Goal: Task Accomplishment & Management: Manage account settings

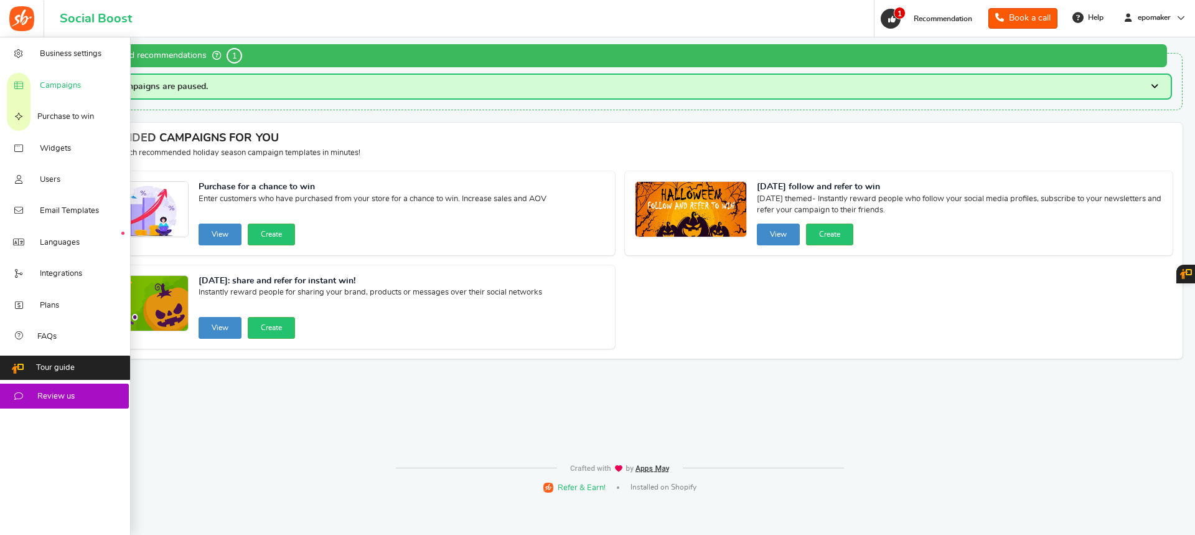
click at [54, 81] on span "Campaigns" at bounding box center [60, 85] width 41 height 11
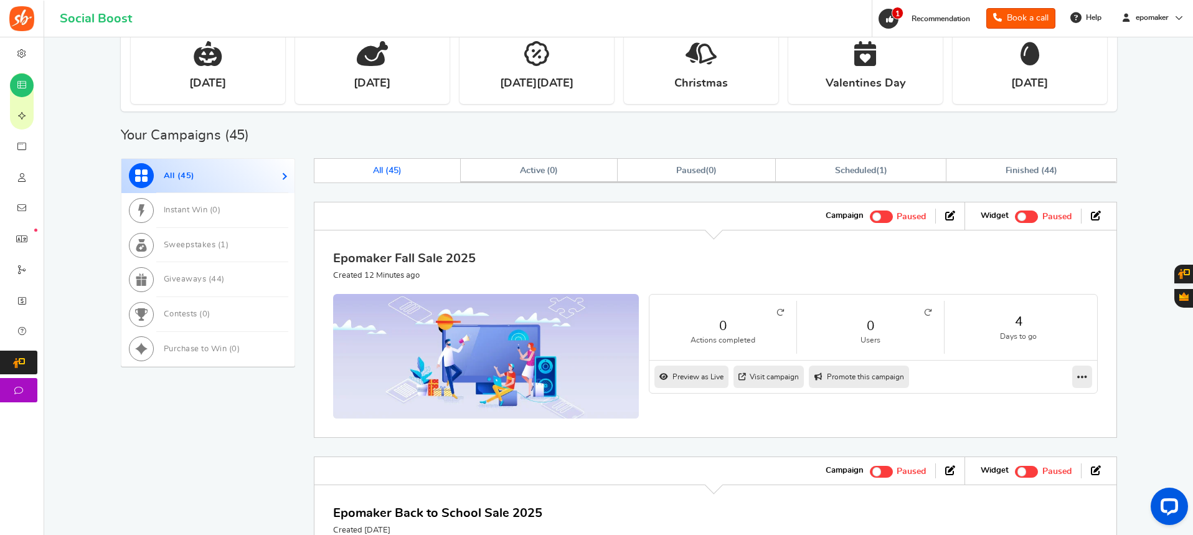
click at [417, 261] on link "Epomaker Fall Sale 2025" at bounding box center [404, 258] width 143 height 12
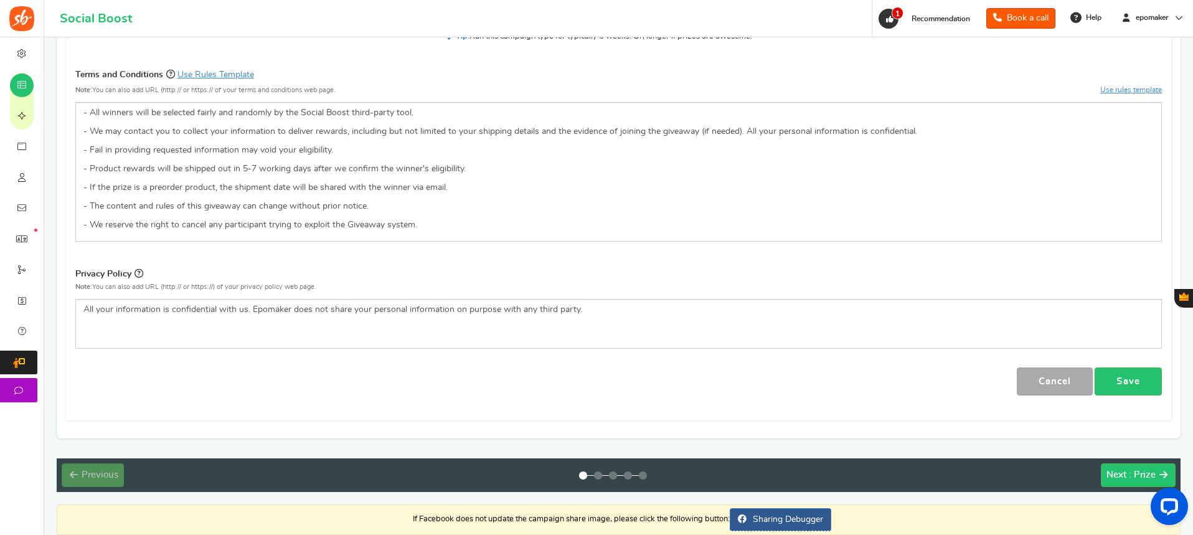
scroll to position [487, 0]
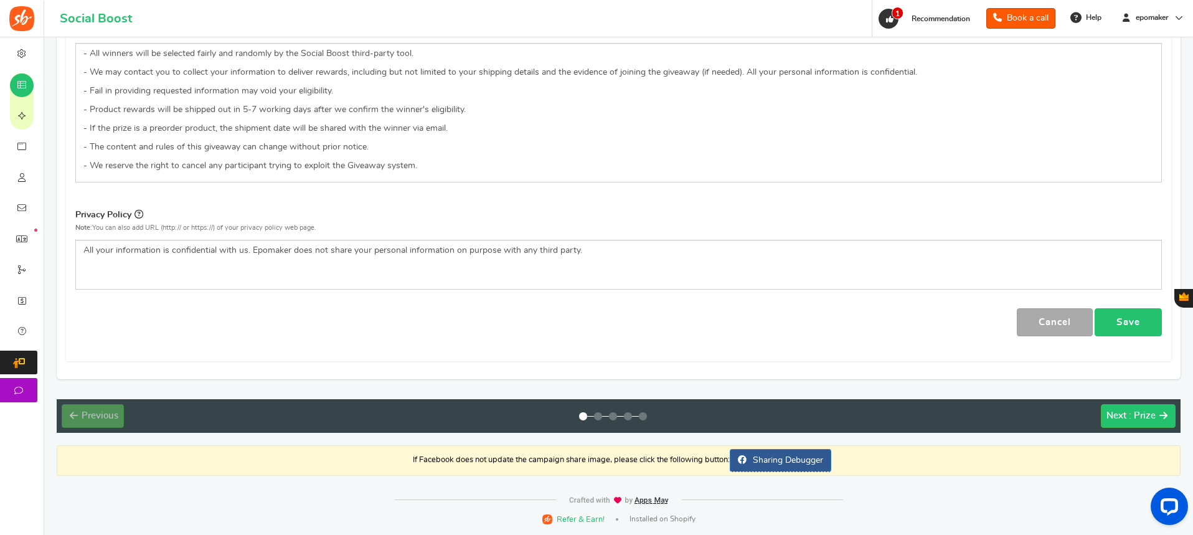
click at [1125, 316] on link "Save" at bounding box center [1127, 322] width 67 height 28
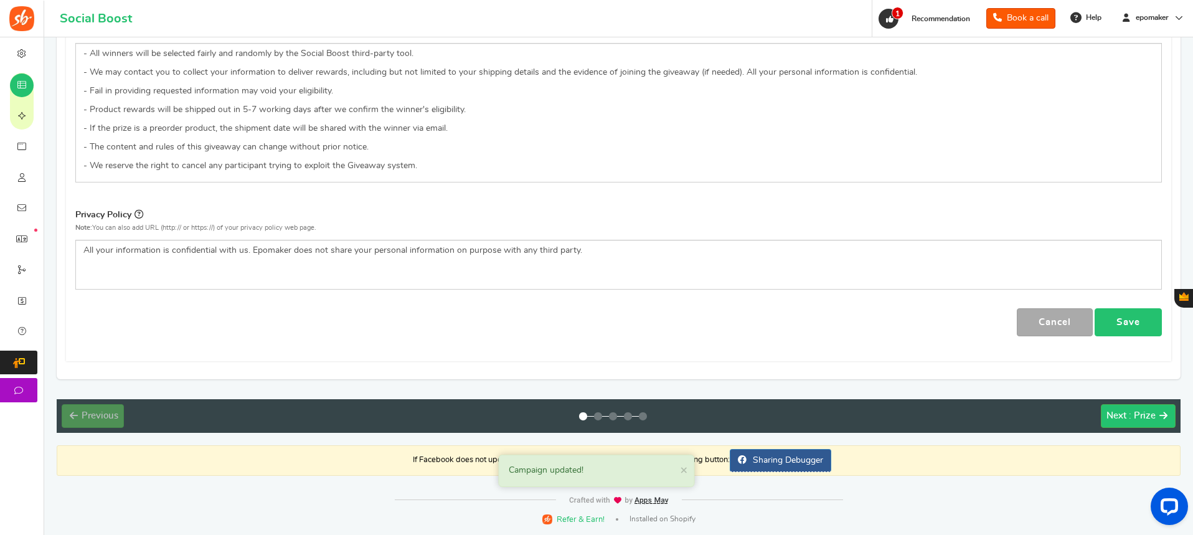
click at [1113, 321] on link "Save" at bounding box center [1127, 322] width 67 height 28
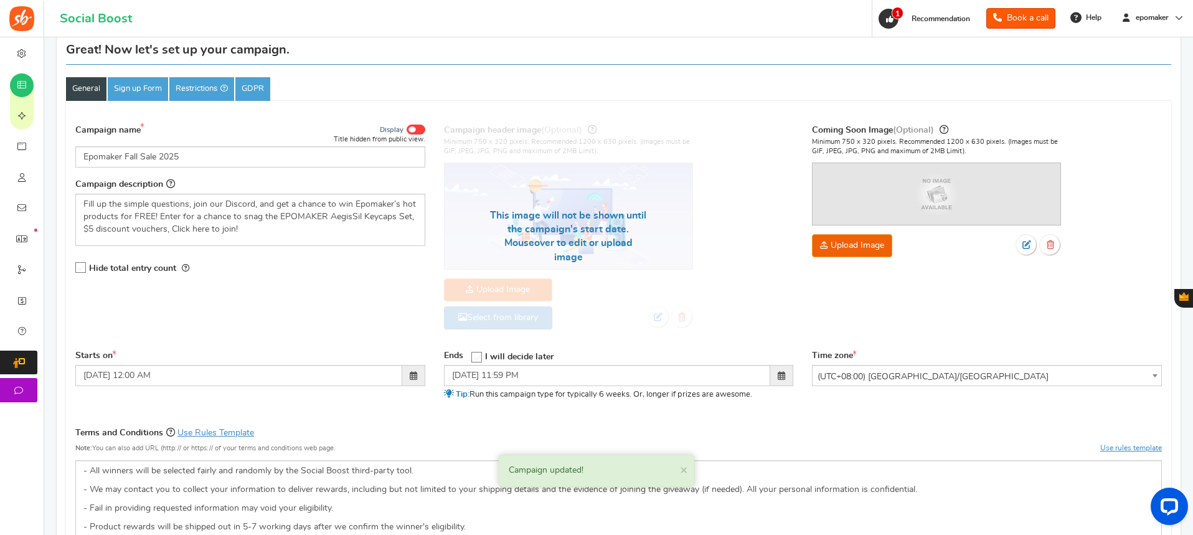
scroll to position [0, 0]
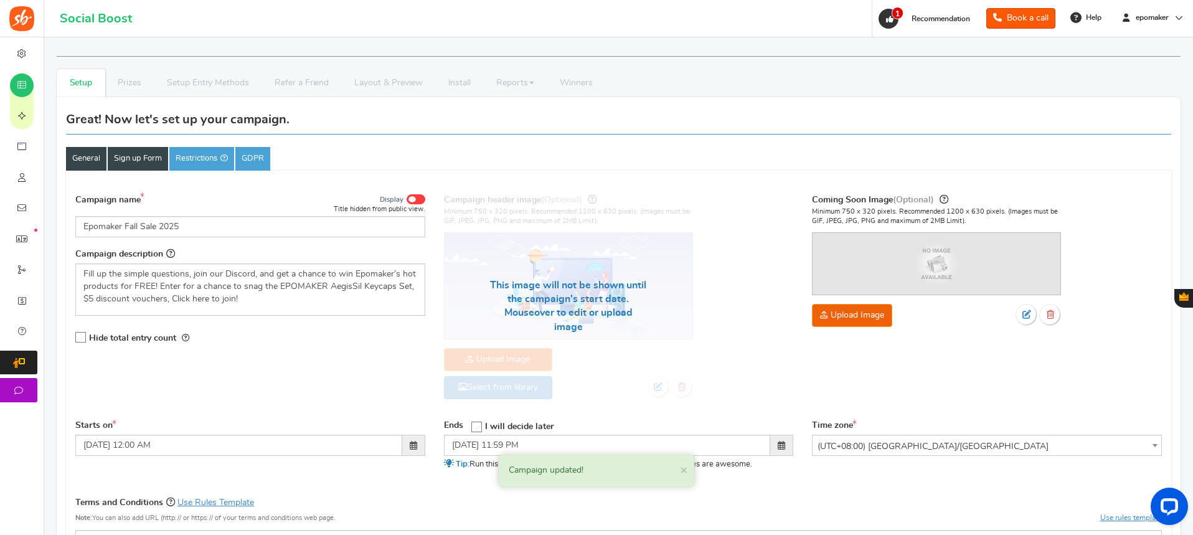
click at [134, 164] on link "Sign up Form" at bounding box center [138, 159] width 60 height 24
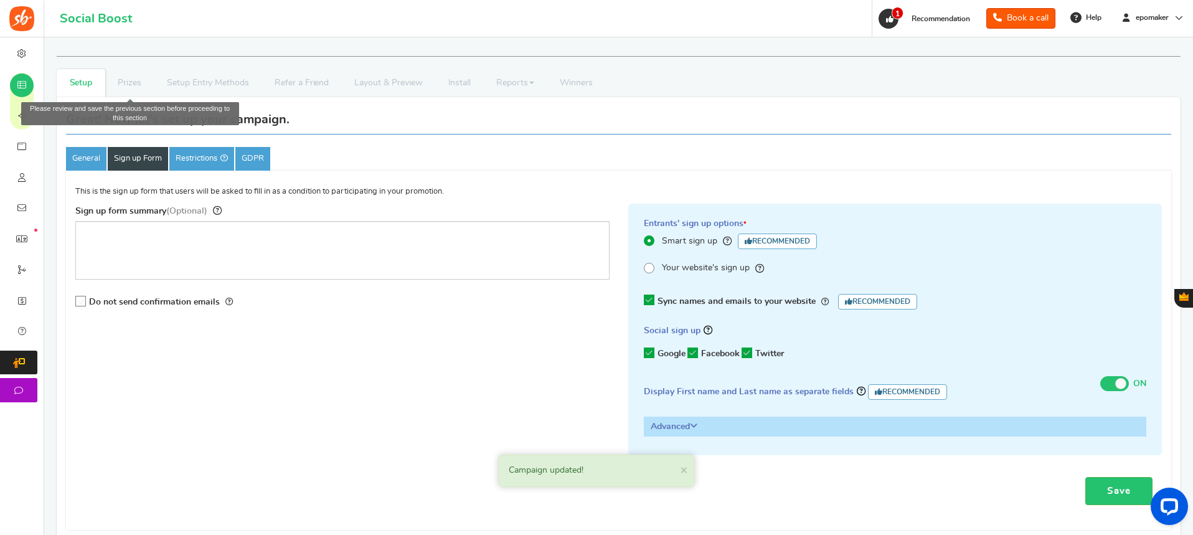
click at [142, 78] on li "Prizes" at bounding box center [129, 83] width 49 height 28
click at [137, 82] on li "Prizes" at bounding box center [129, 83] width 49 height 28
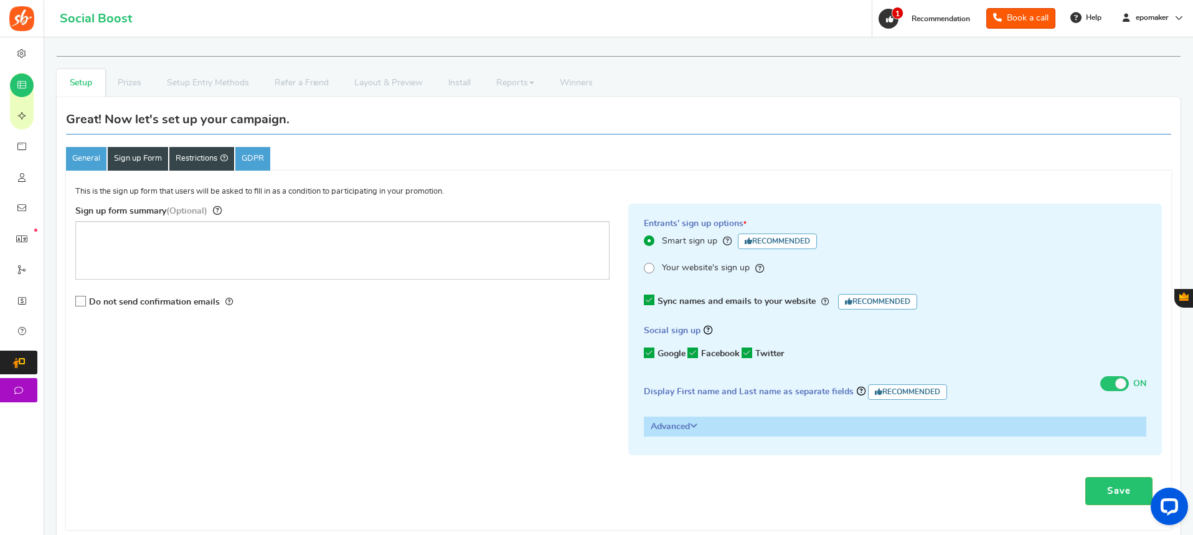
click at [209, 161] on link "Restrictions" at bounding box center [201, 159] width 65 height 24
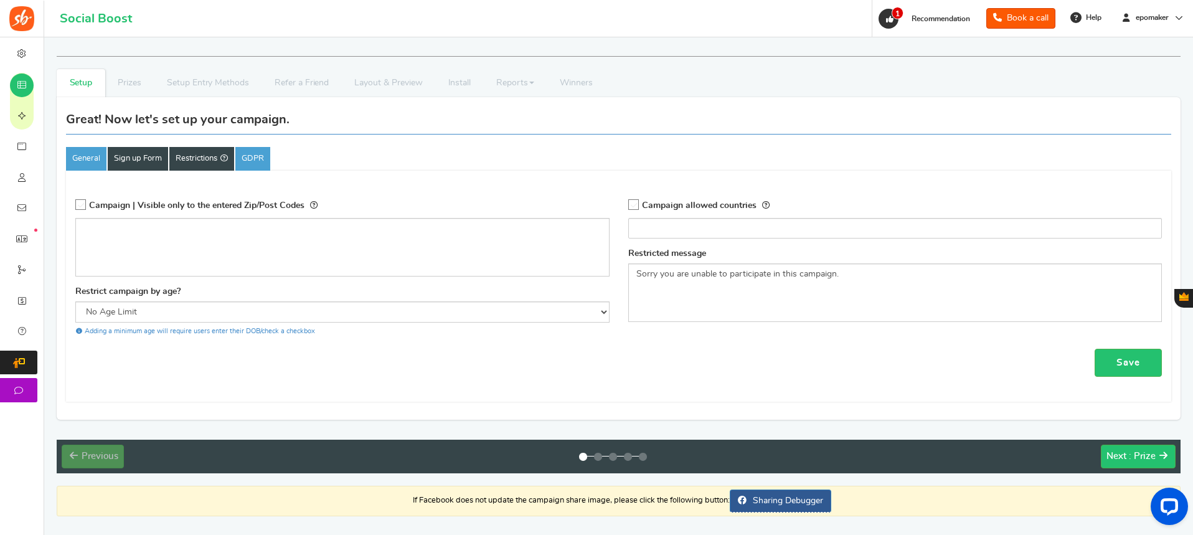
click at [116, 160] on link "Sign up Form" at bounding box center [138, 159] width 60 height 24
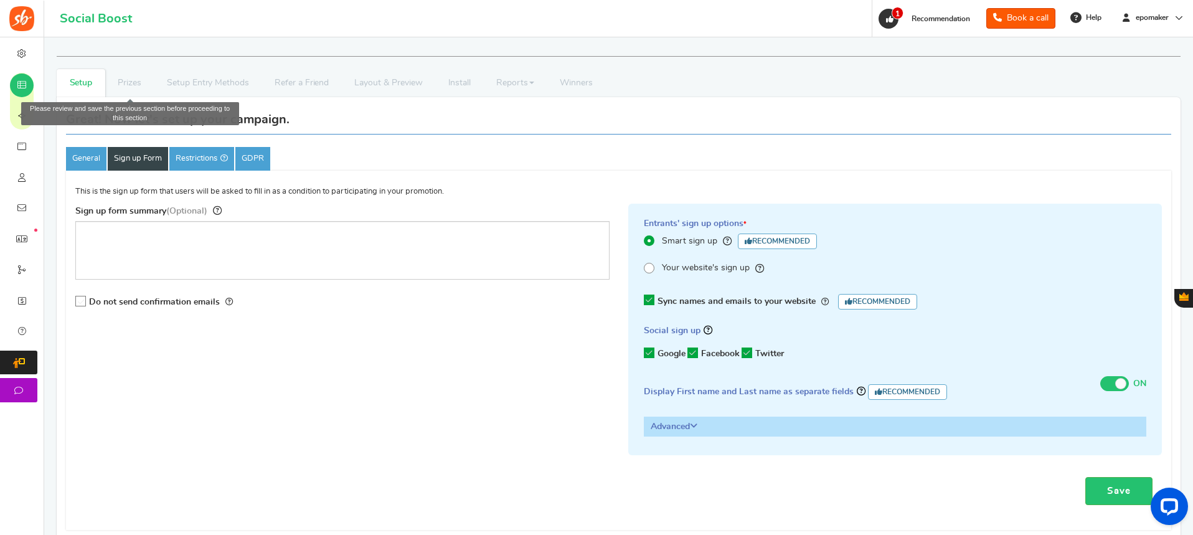
click at [128, 87] on li "Prizes" at bounding box center [129, 83] width 49 height 28
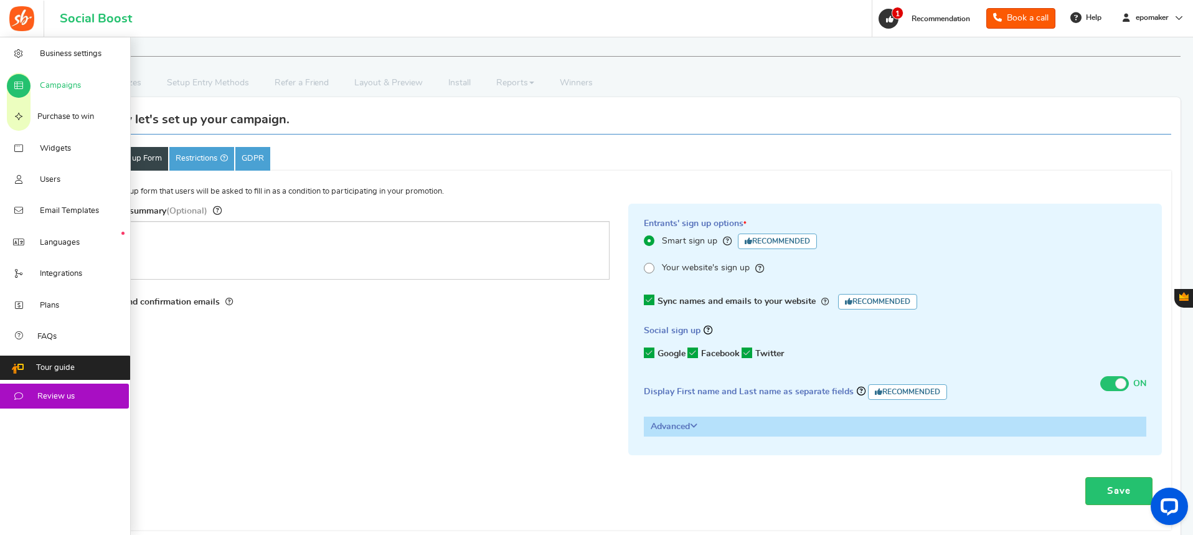
click at [53, 84] on span "Campaigns" at bounding box center [60, 85] width 41 height 11
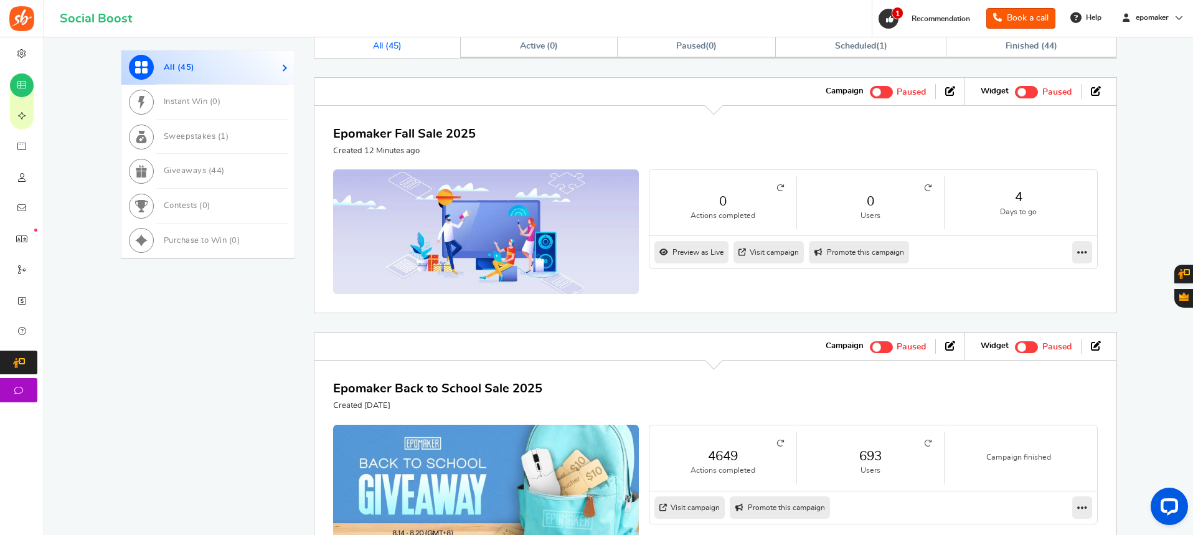
scroll to position [623, 0]
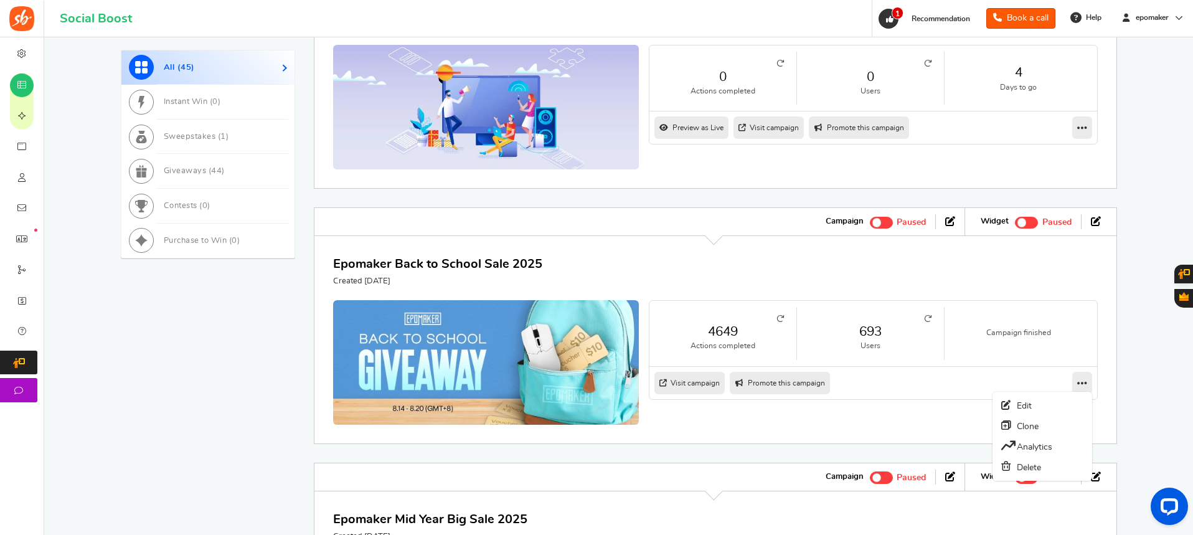
click at [1076, 383] on link at bounding box center [1082, 383] width 20 height 22
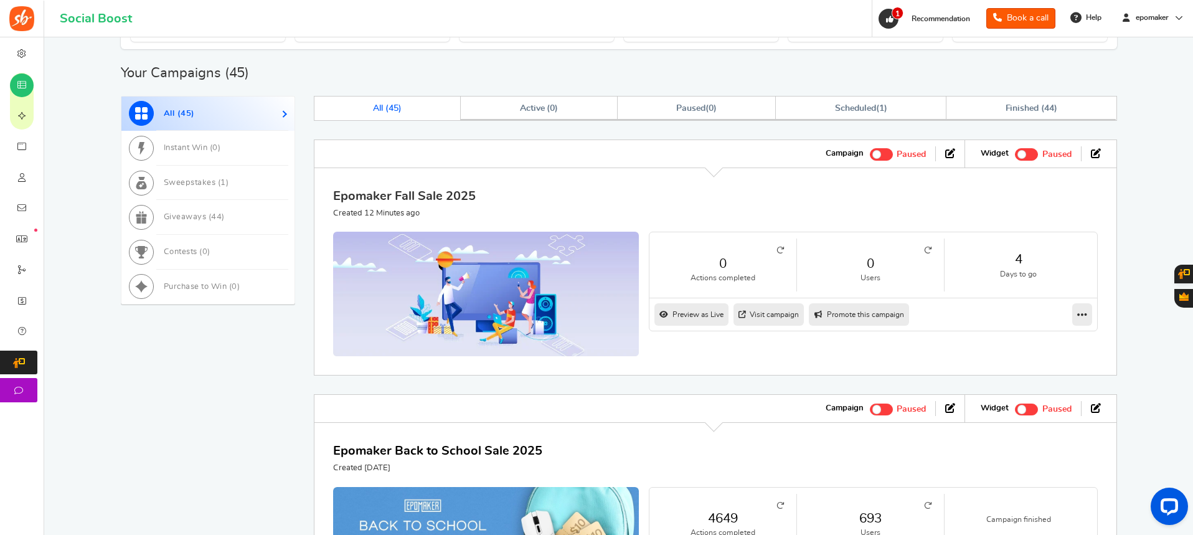
click at [427, 190] on link "Epomaker Fall Sale 2025" at bounding box center [404, 196] width 143 height 12
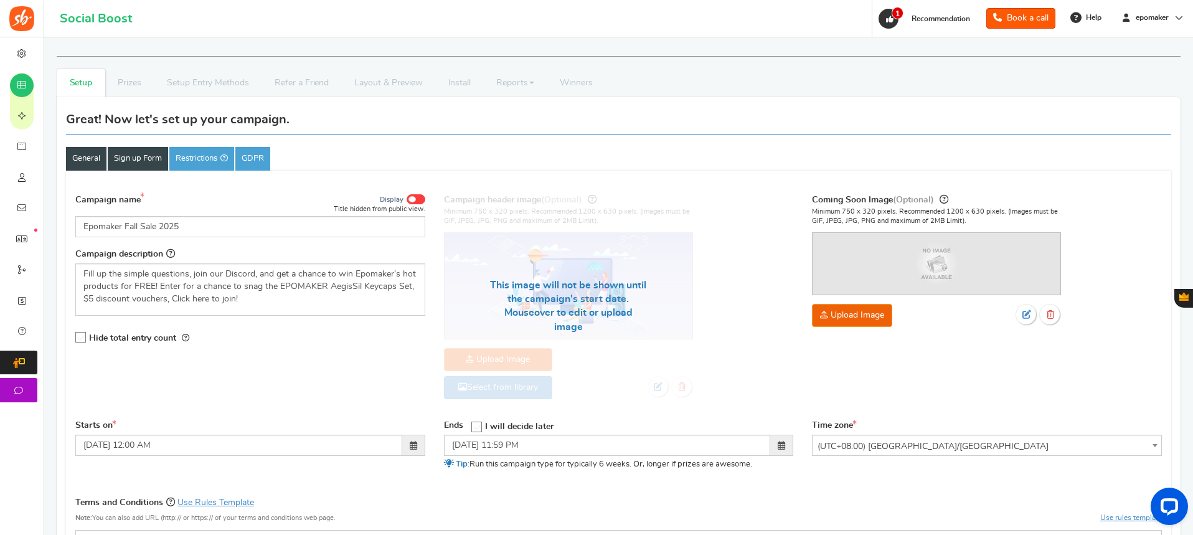
click at [141, 161] on link "Sign up Form" at bounding box center [138, 159] width 60 height 24
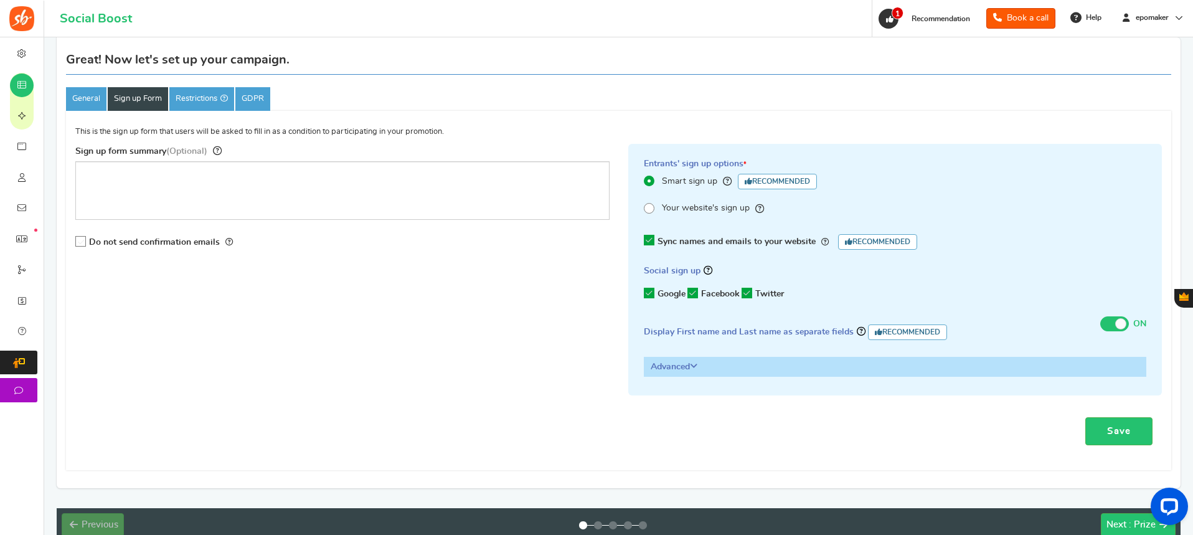
scroll to position [125, 0]
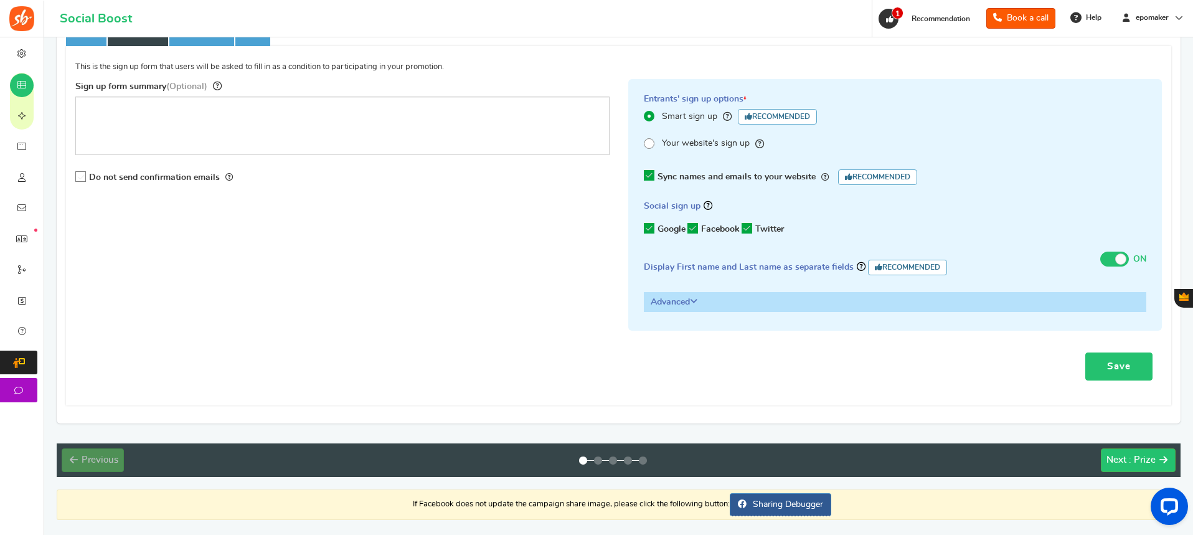
click at [1134, 367] on link "Save" at bounding box center [1118, 366] width 67 height 28
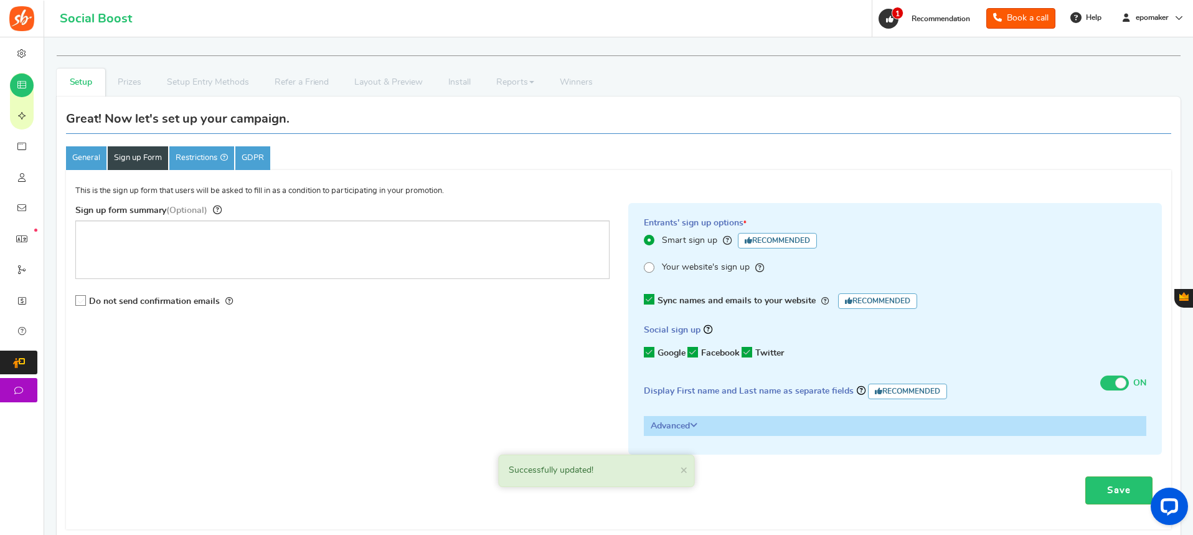
scroll to position [0, 0]
click at [214, 156] on link "Restrictions" at bounding box center [201, 159] width 65 height 24
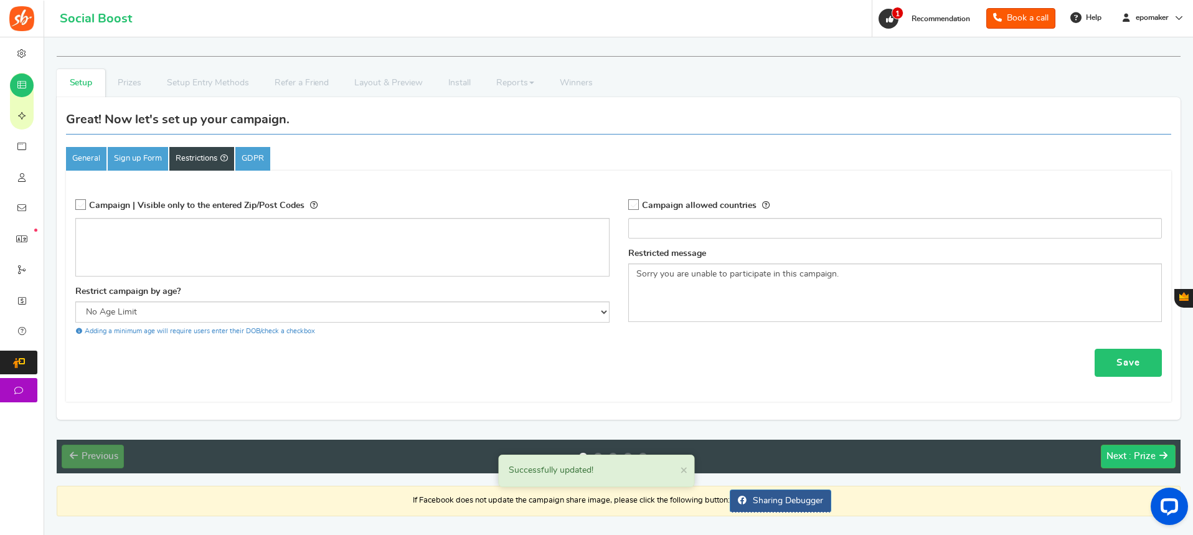
click at [1121, 364] on link "Save" at bounding box center [1127, 363] width 67 height 28
click at [250, 159] on link "GDPR" at bounding box center [252, 159] width 35 height 24
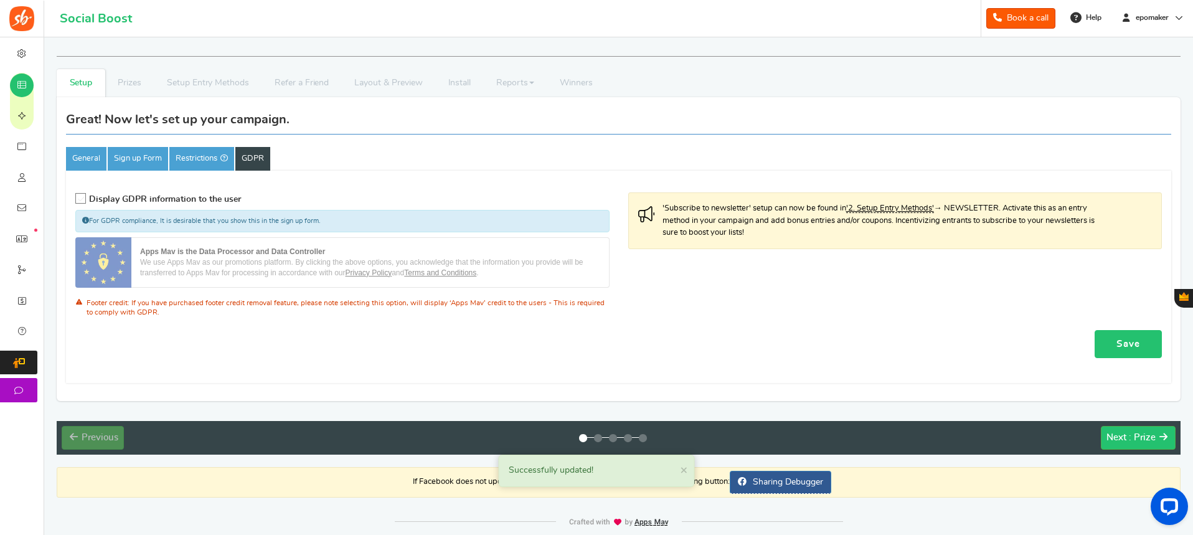
click at [1124, 342] on link "Save" at bounding box center [1127, 344] width 67 height 28
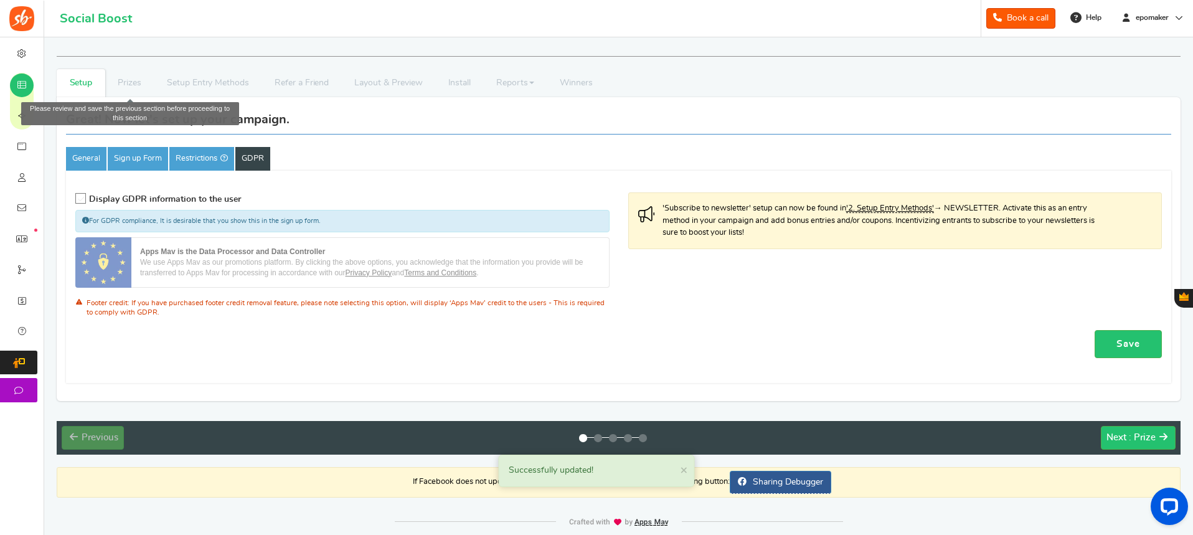
click at [135, 75] on li "Prizes" at bounding box center [129, 83] width 49 height 28
click at [131, 87] on li "Prizes" at bounding box center [129, 83] width 49 height 28
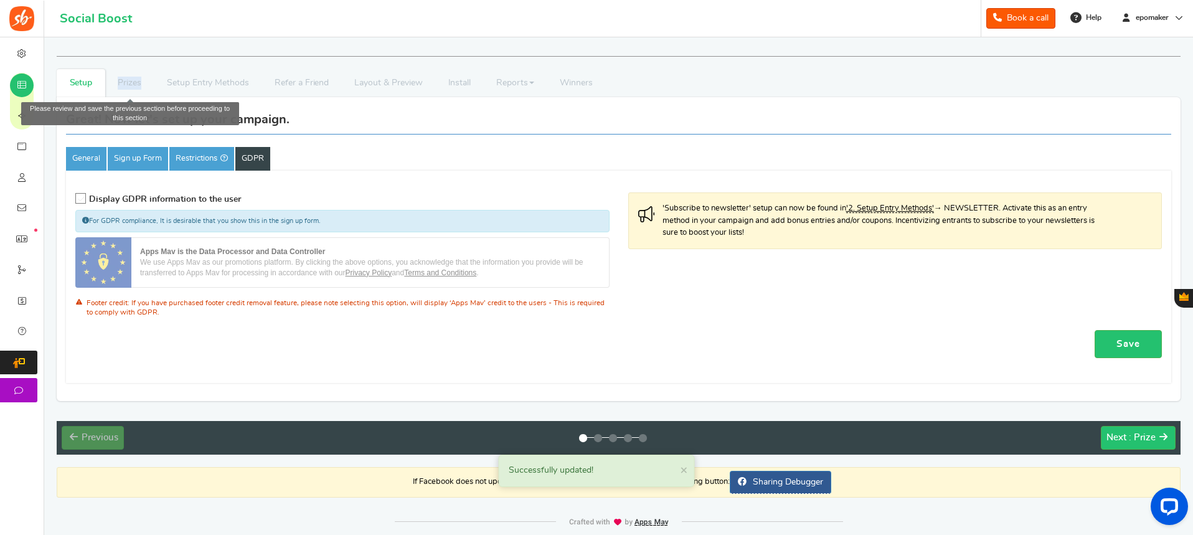
click at [131, 87] on li "Prizes" at bounding box center [129, 83] width 49 height 28
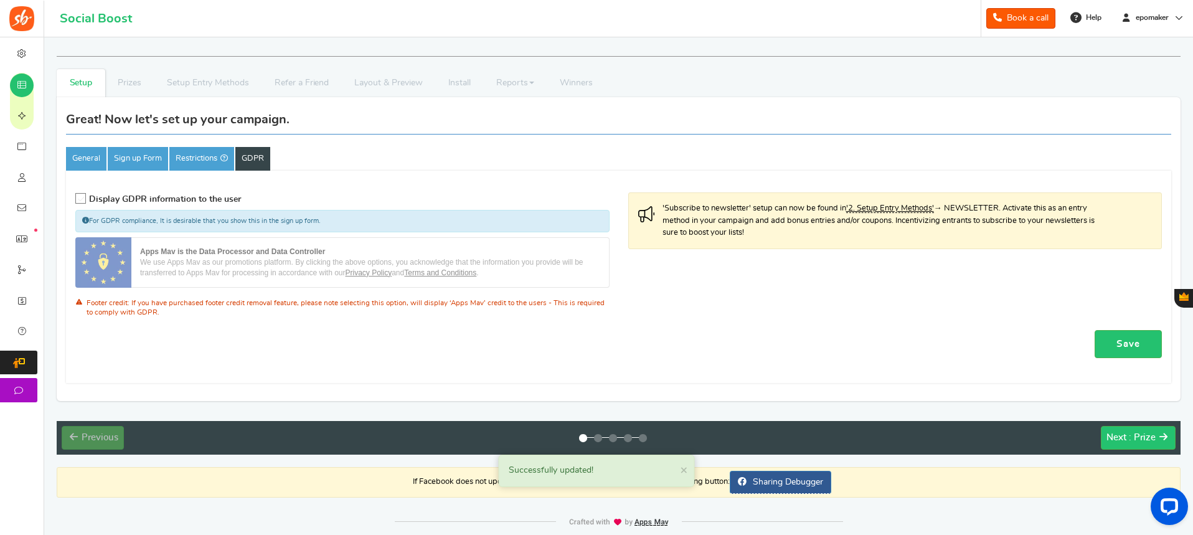
click at [698, 169] on ul "General Sign up Form Restrictions GDPR" at bounding box center [618, 159] width 1105 height 24
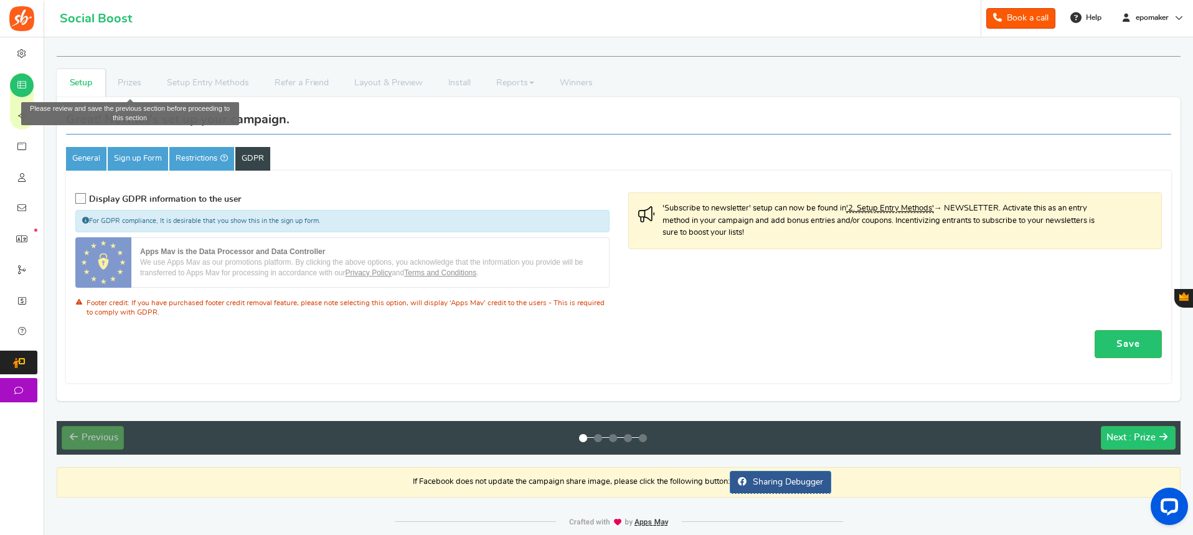
click at [140, 90] on li "Prizes" at bounding box center [129, 83] width 49 height 28
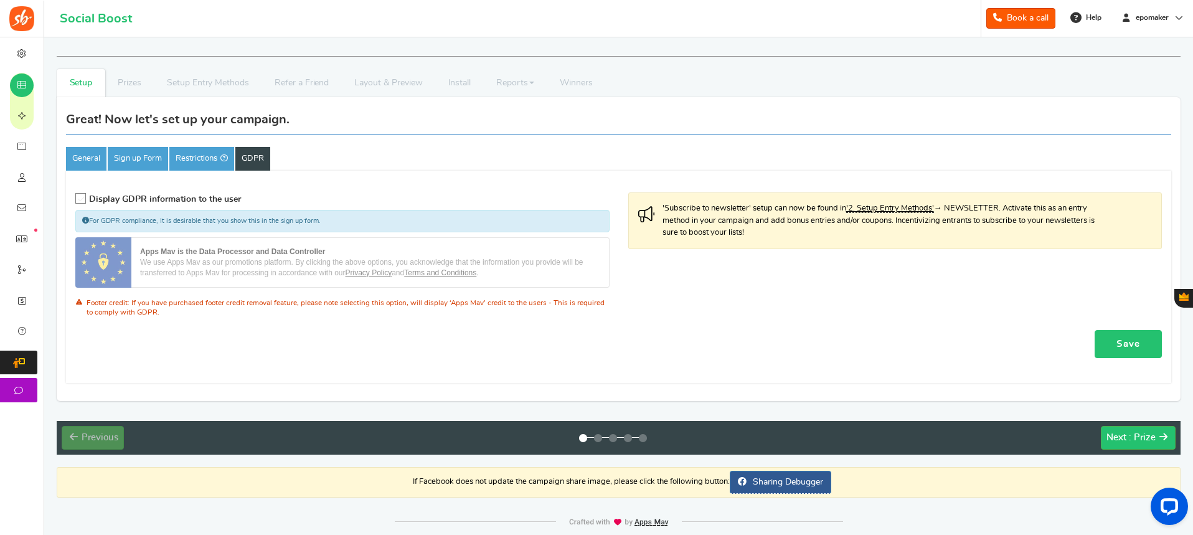
click at [1136, 344] on link "Save" at bounding box center [1127, 344] width 67 height 28
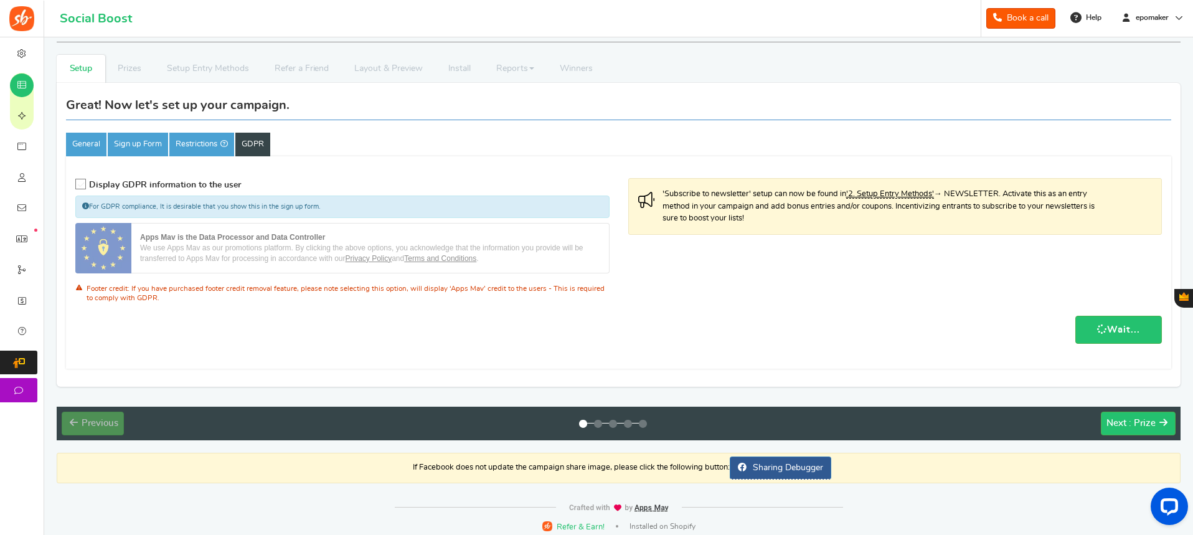
scroll to position [22, 0]
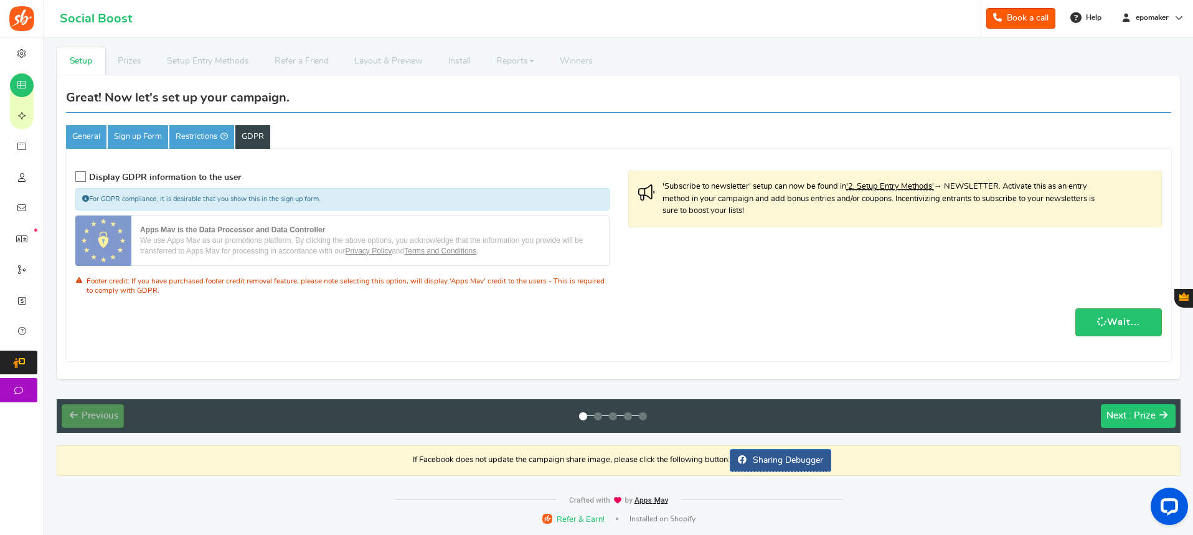
click at [1137, 416] on span ": Prize" at bounding box center [1142, 415] width 27 height 9
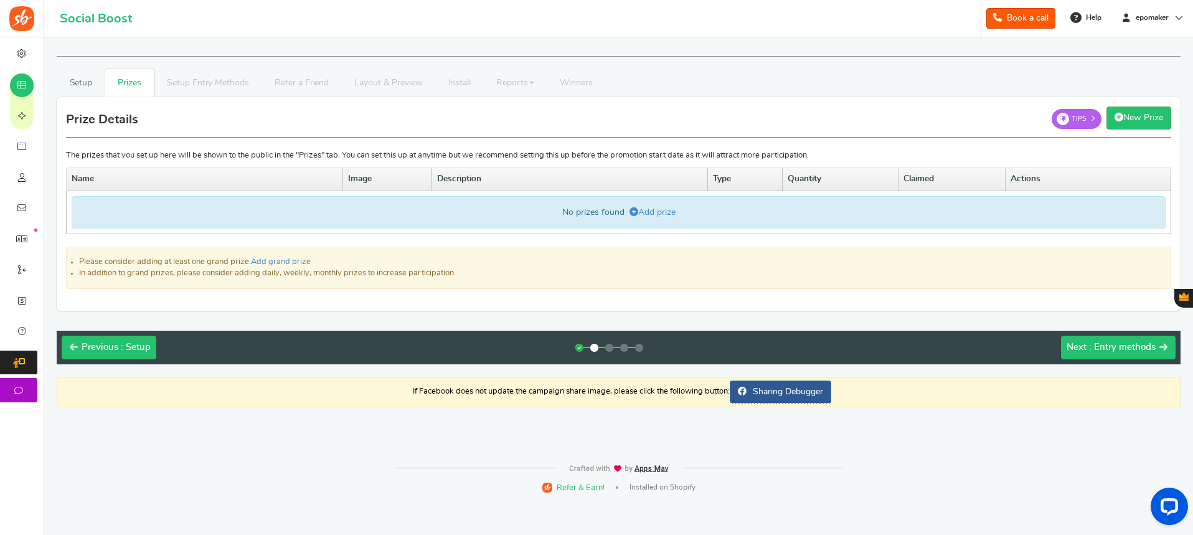
scroll to position [0, 0]
click at [75, 85] on link "Setup" at bounding box center [81, 83] width 49 height 28
